Goal: Contribute content

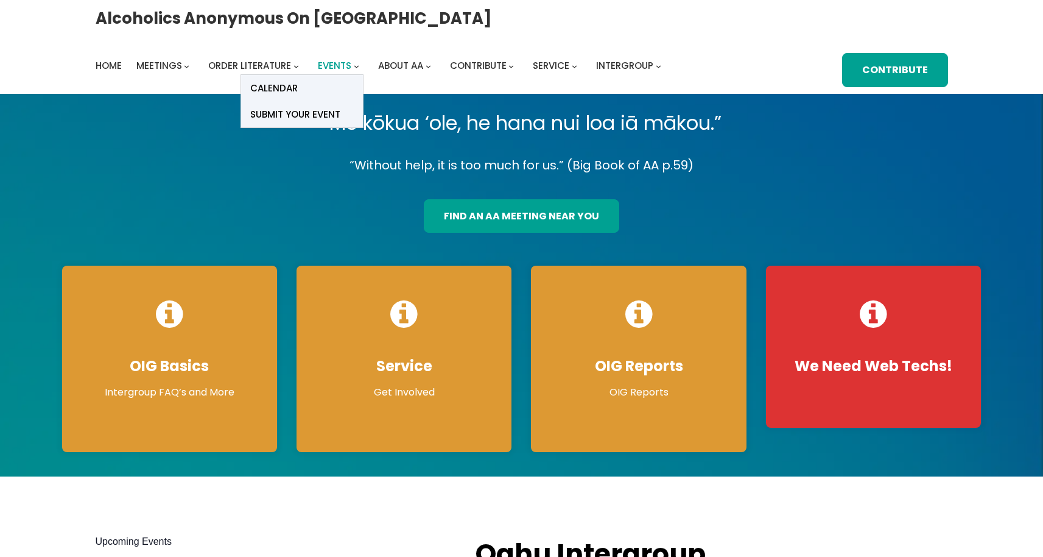
click at [351, 59] on span "Events" at bounding box center [334, 65] width 33 height 13
click at [298, 80] on span "Calendar" at bounding box center [274, 88] width 48 height 17
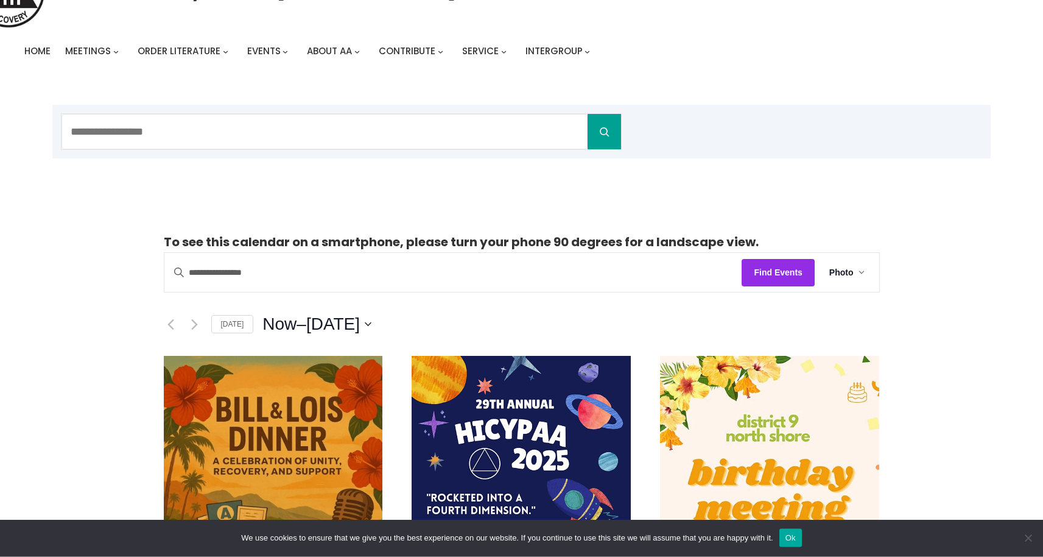
scroll to position [58, 0]
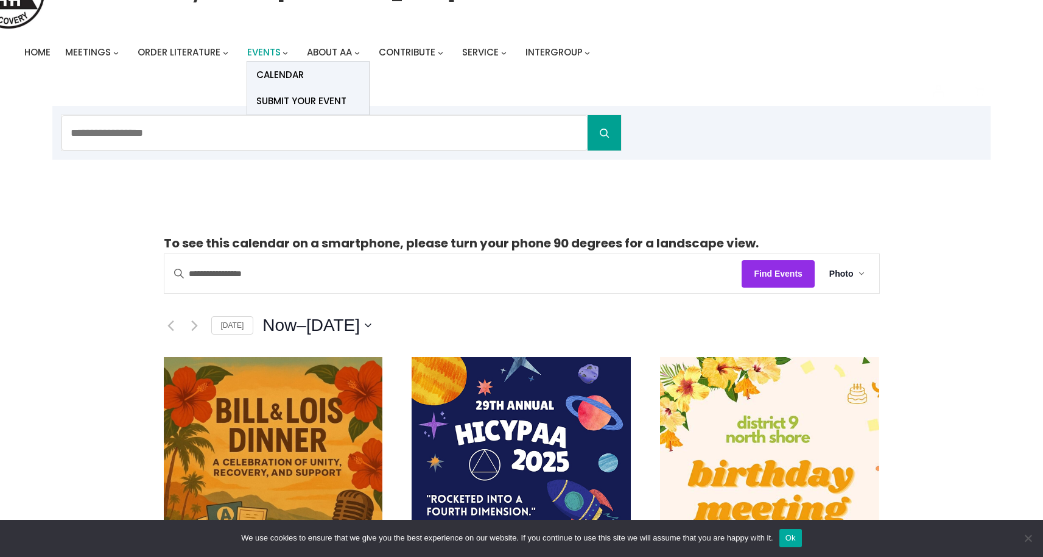
click at [263, 51] on span "Events" at bounding box center [263, 52] width 33 height 13
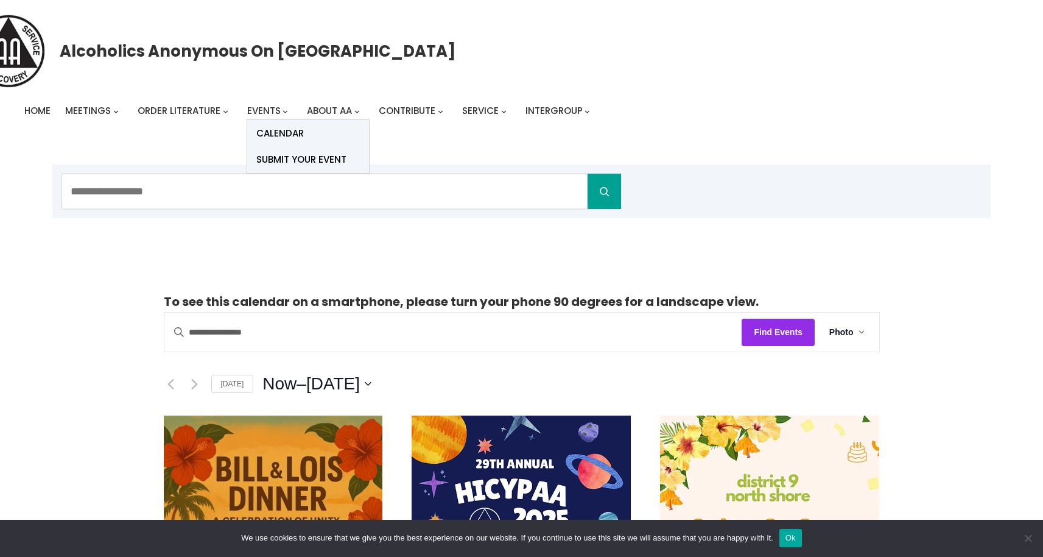
click at [284, 116] on li "Events Calendar Submit Your Event AA related events will be posted provided tha…" at bounding box center [270, 110] width 46 height 17
click at [290, 165] on span "Submit Your Event" at bounding box center [301, 159] width 90 height 17
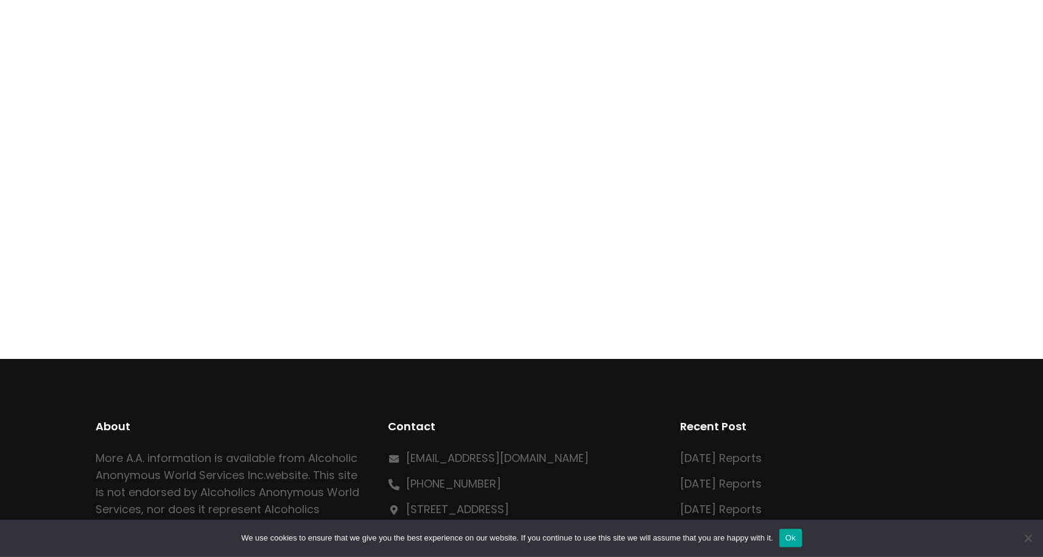
scroll to position [626, 0]
